Goal: Transaction & Acquisition: Book appointment/travel/reservation

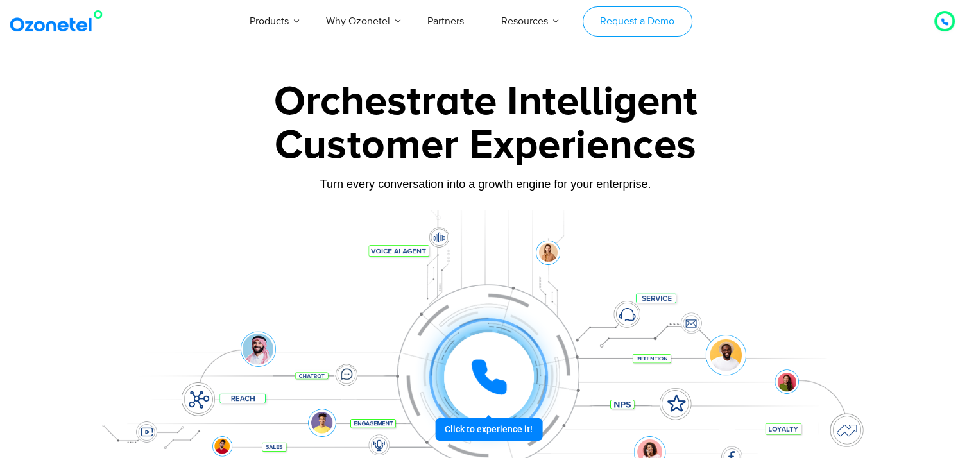
click at [661, 15] on link "Request a Demo" at bounding box center [638, 21] width 110 height 30
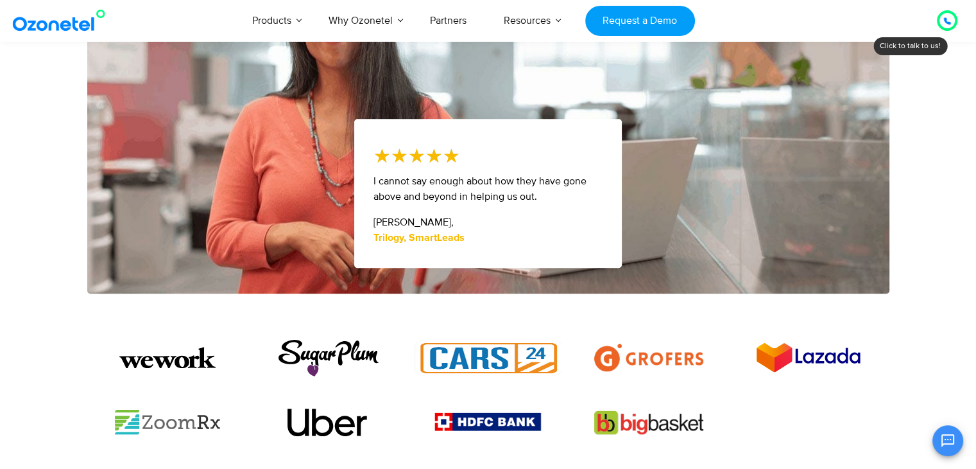
scroll to position [739, 0]
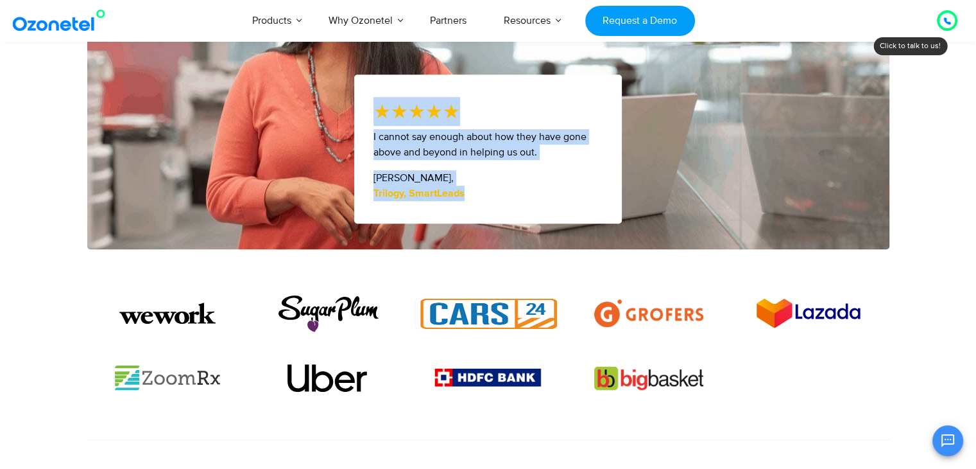
drag, startPoint x: 514, startPoint y: 200, endPoint x: 374, endPoint y: 100, distance: 172.1
click at [374, 100] on div "★ ★ ★ ★ ★ 5/5 I cannot say enough about how they have gone above and beyond in …" at bounding box center [488, 148] width 268 height 149
click at [374, 100] on icon "★" at bounding box center [382, 111] width 17 height 29
drag, startPoint x: 374, startPoint y: 100, endPoint x: 498, endPoint y: 192, distance: 154.6
click at [498, 192] on div "★ ★ ★ ★ ★ 5/5 I cannot say enough about how they have gone above and beyond in …" at bounding box center [488, 148] width 268 height 149
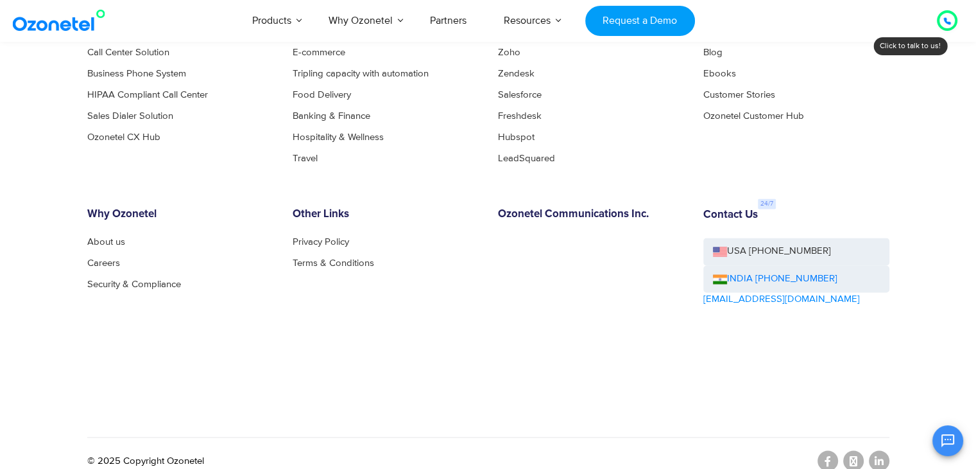
scroll to position [2105, 0]
